Goal: Task Accomplishment & Management: Use online tool/utility

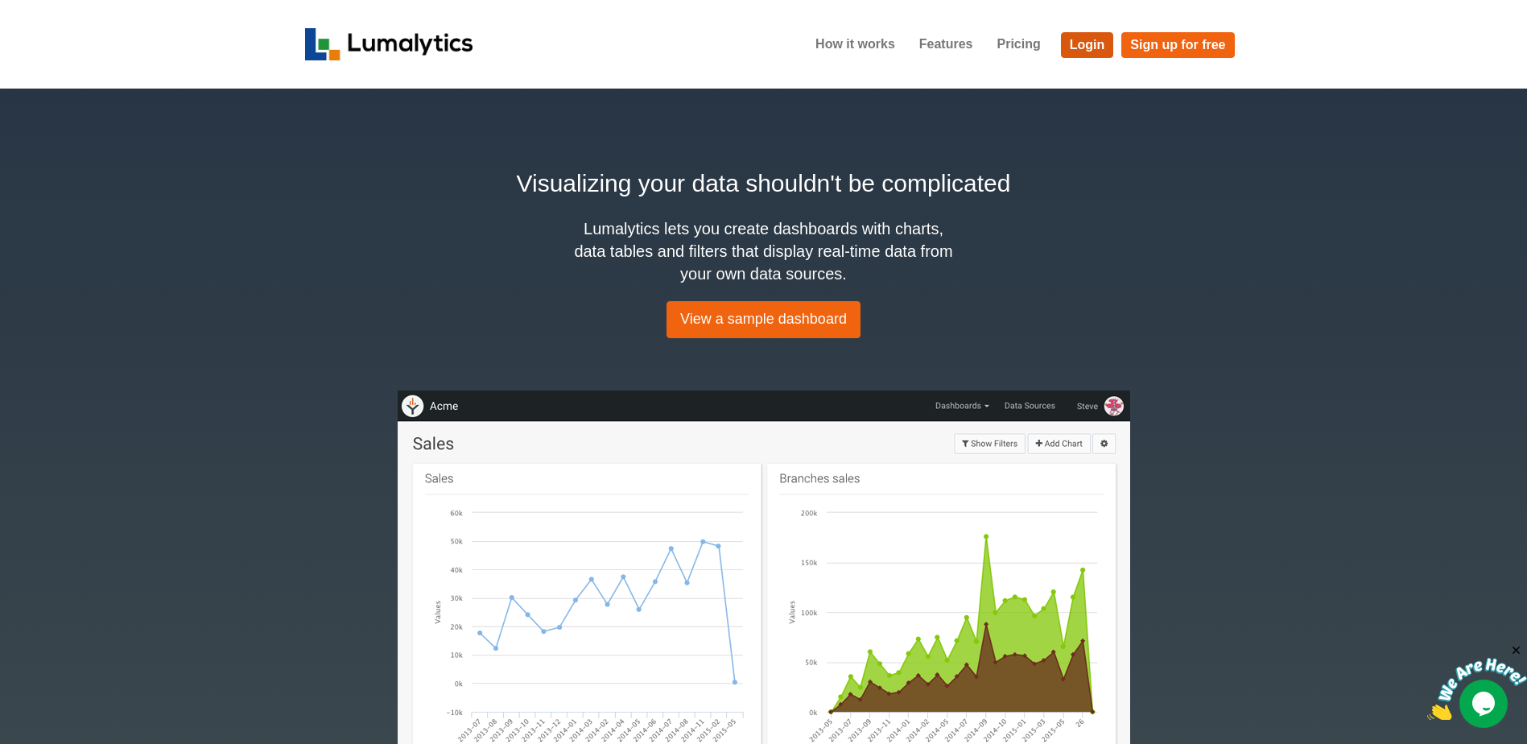
click at [1085, 39] on link "Login" at bounding box center [1087, 45] width 53 height 26
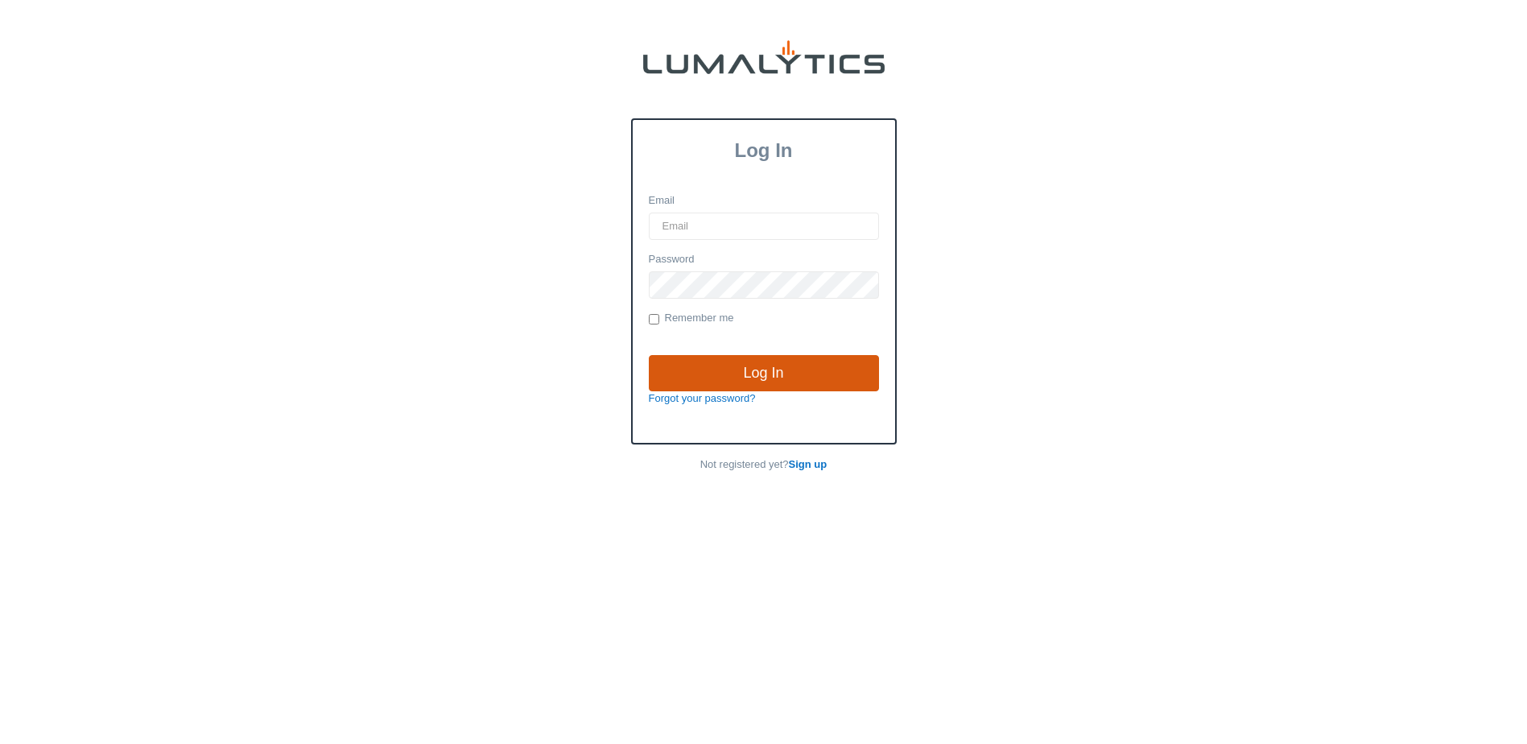
type input "[EMAIL_ADDRESS][DOMAIN_NAME]"
click at [756, 368] on input "Log In" at bounding box center [764, 373] width 230 height 37
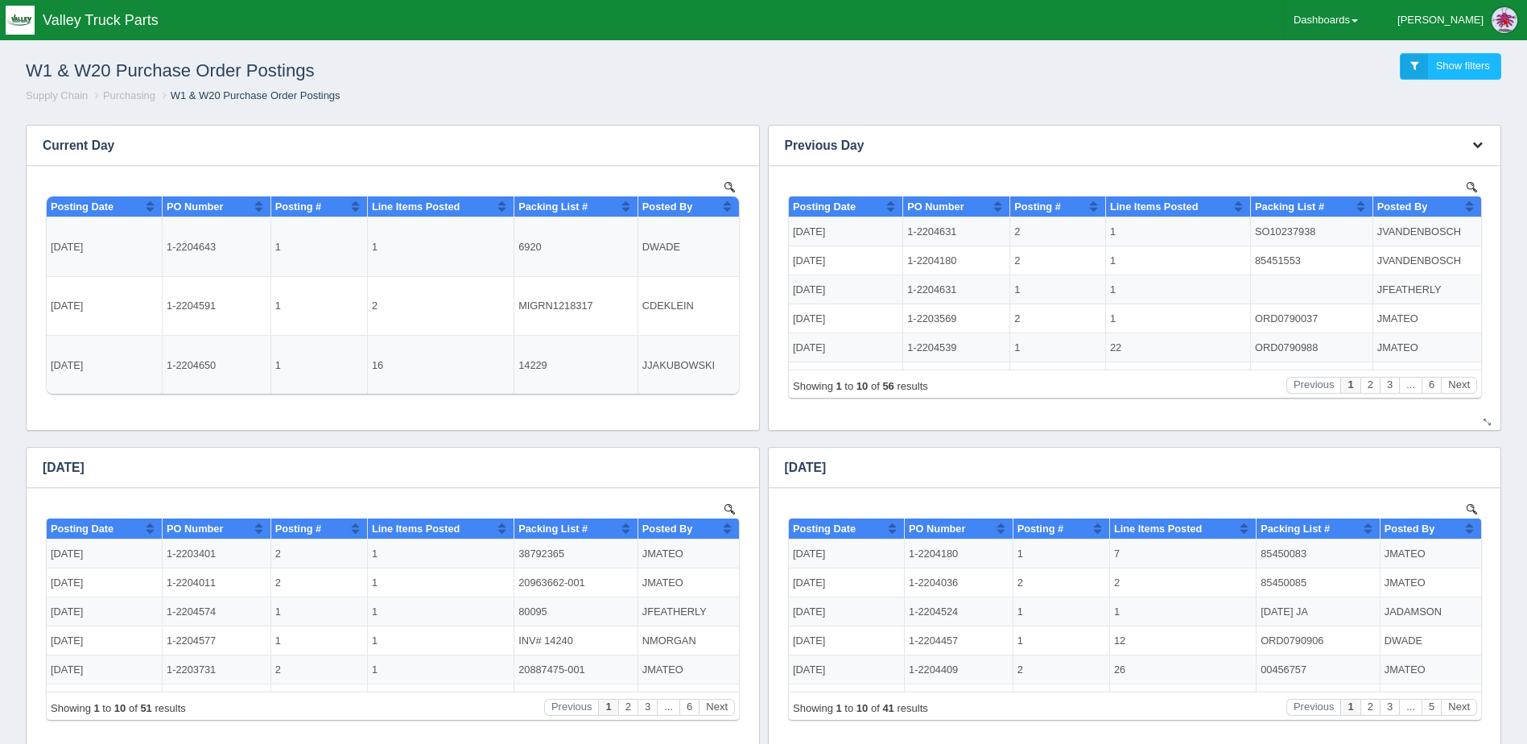
click at [1478, 141] on icon "button" at bounding box center [1477, 144] width 10 height 10
click at [1451, 165] on link "Download CSV" at bounding box center [1423, 169] width 129 height 23
